Goal: Information Seeking & Learning: Learn about a topic

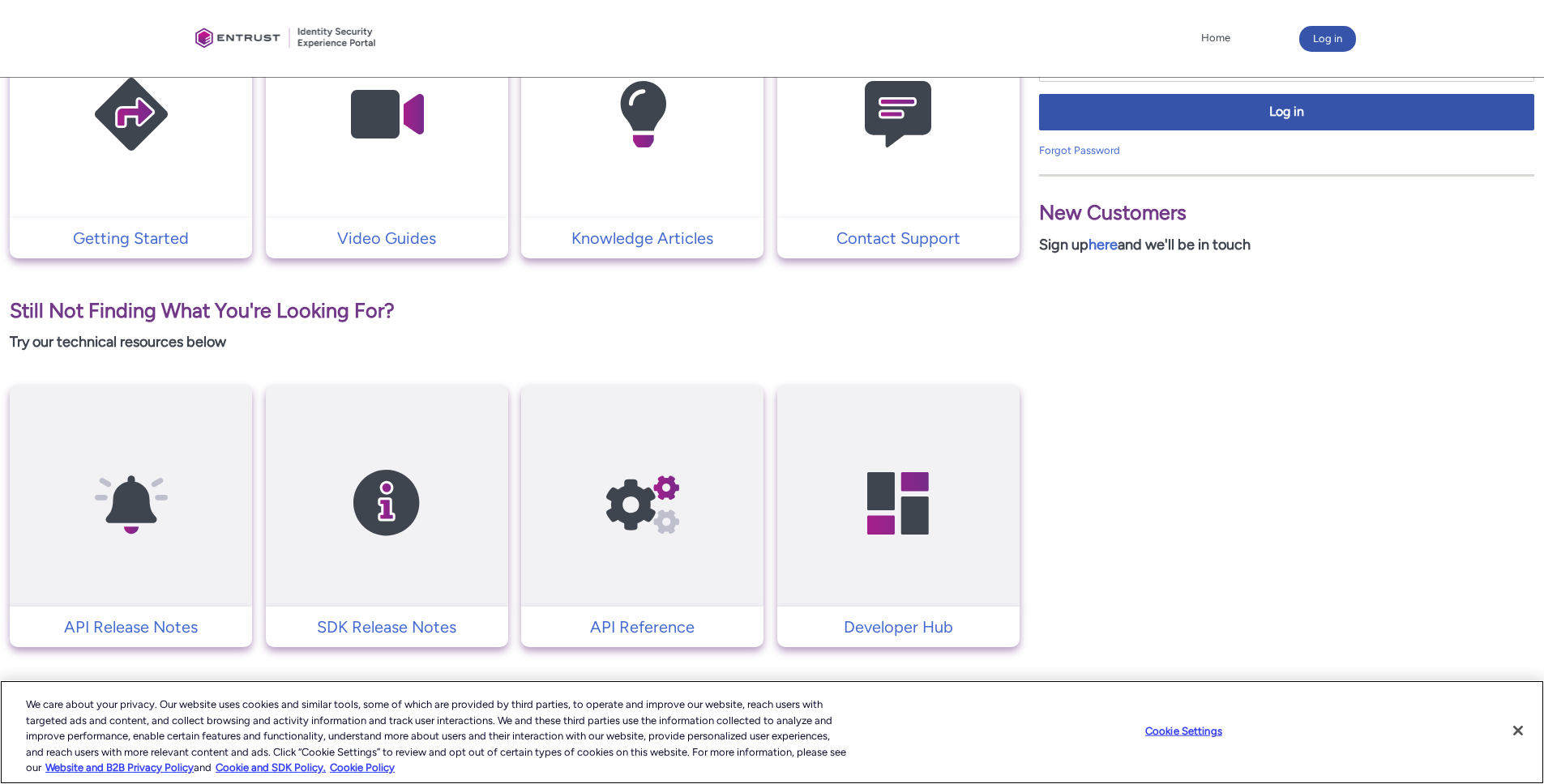
scroll to position [437, 0]
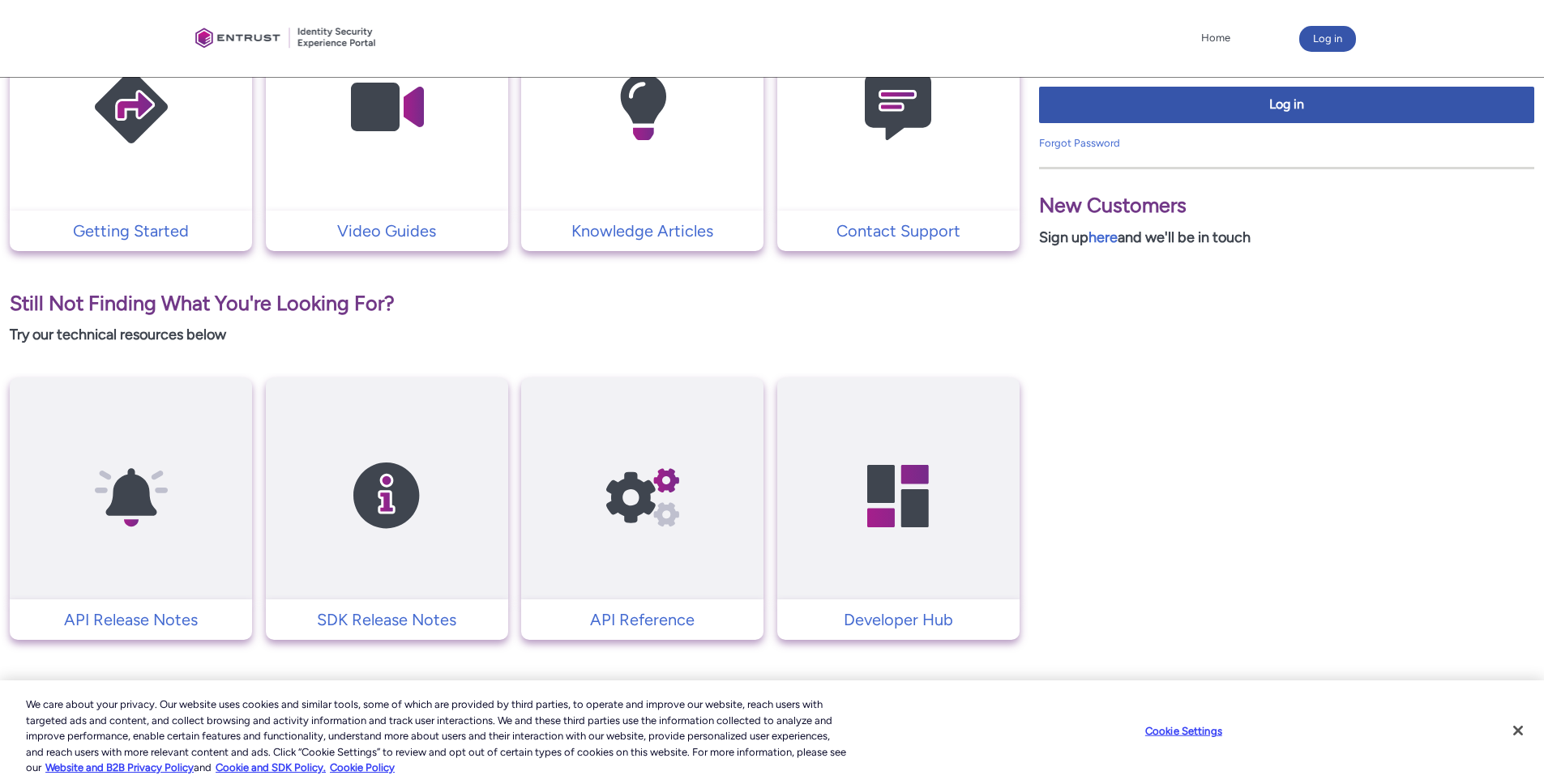
click at [627, 528] on img at bounding box center [643, 496] width 154 height 174
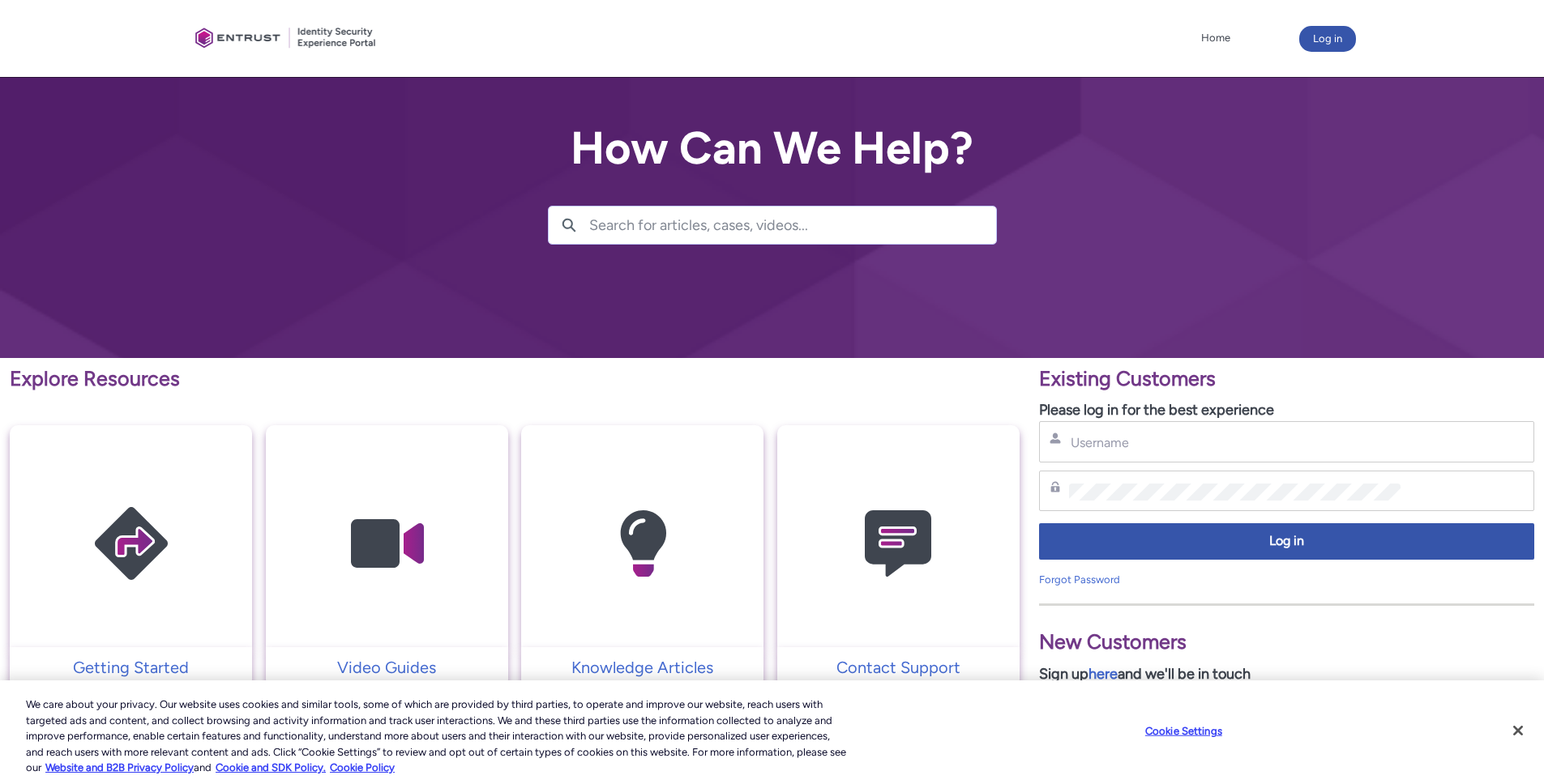
click at [700, 365] on p "Explore Resources" at bounding box center [514, 380] width 1010 height 31
